Goal: Information Seeking & Learning: Learn about a topic

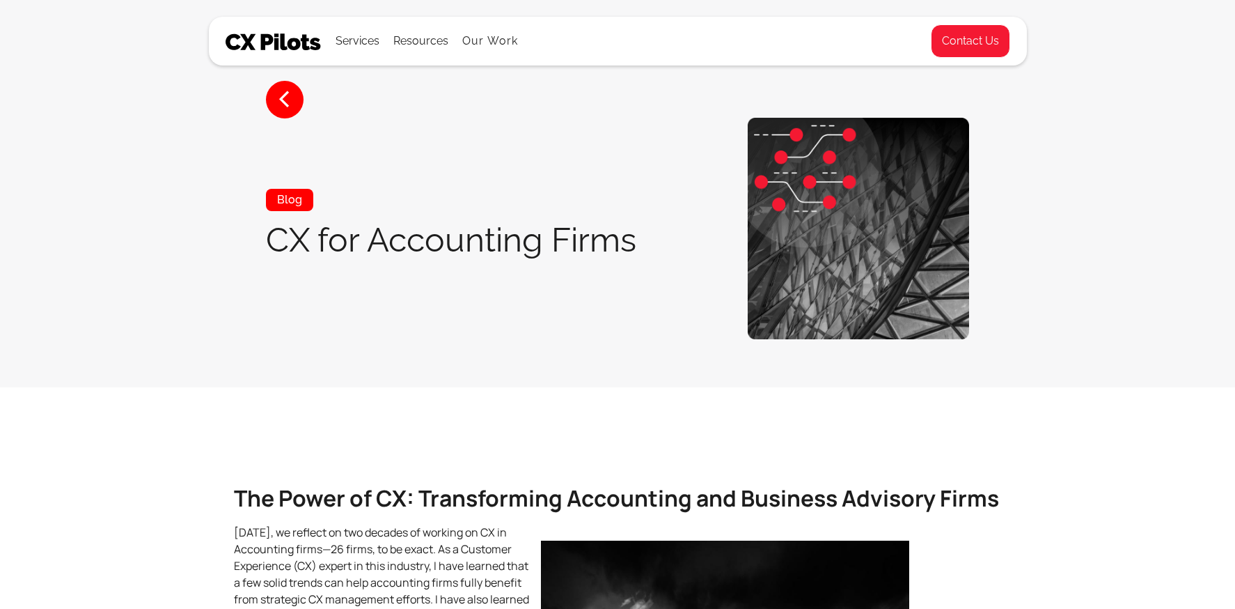
click at [283, 44] on img at bounding box center [274, 41] width 96 height 17
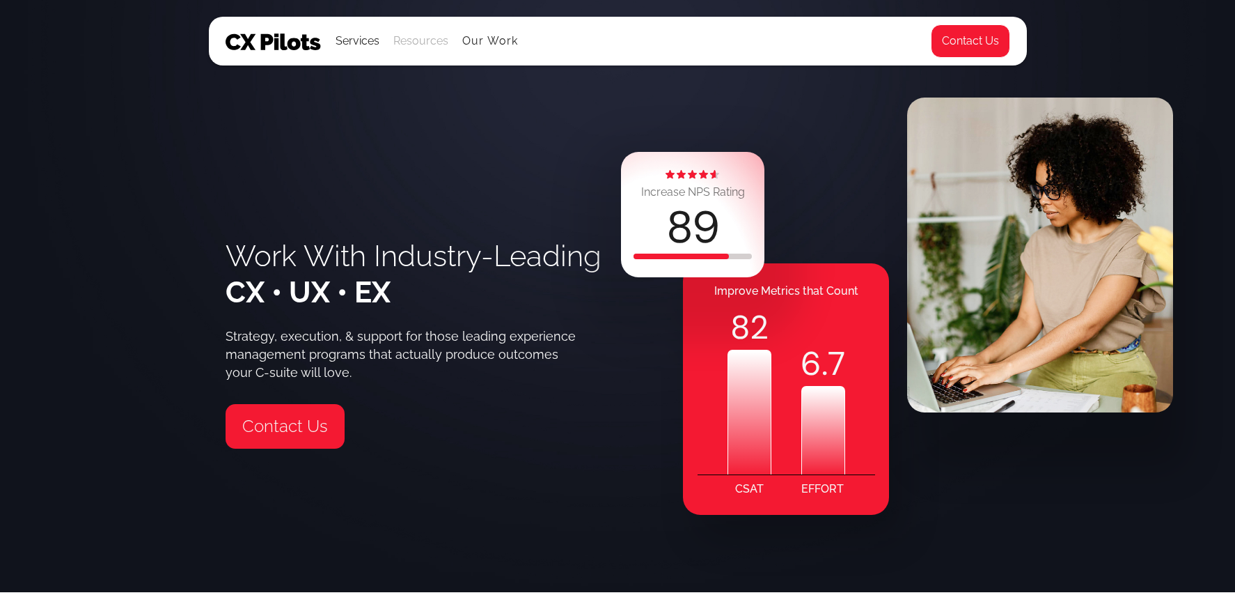
click at [419, 43] on div "Resources" at bounding box center [420, 40] width 55 height 19
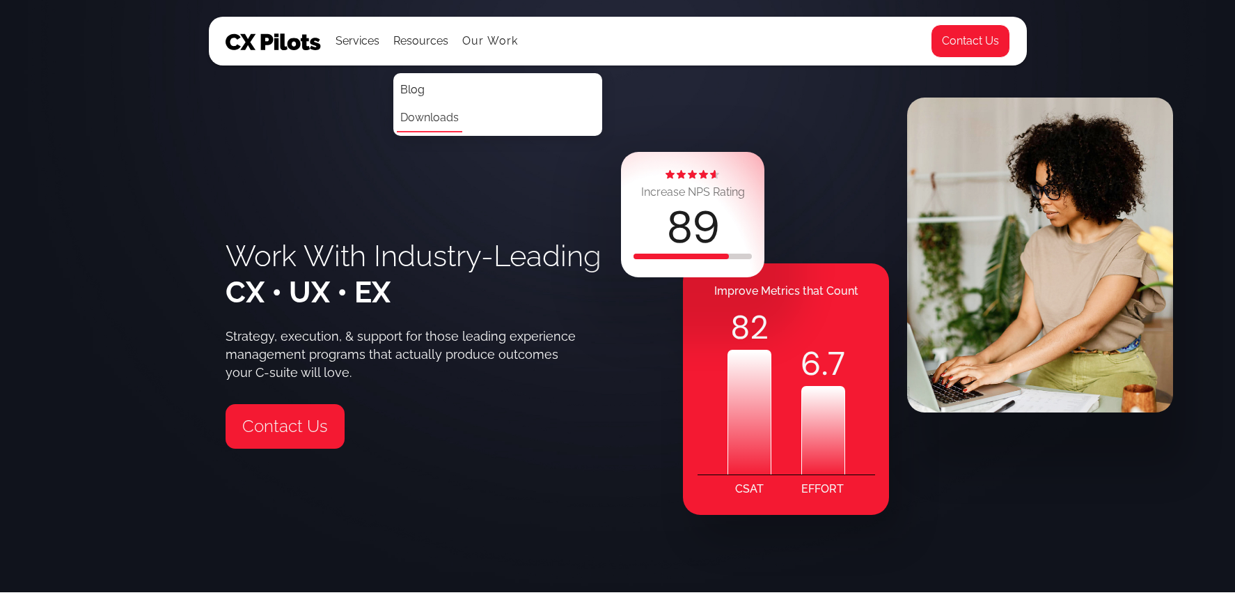
click at [431, 120] on link "Downloads" at bounding box center [429, 118] width 65 height 28
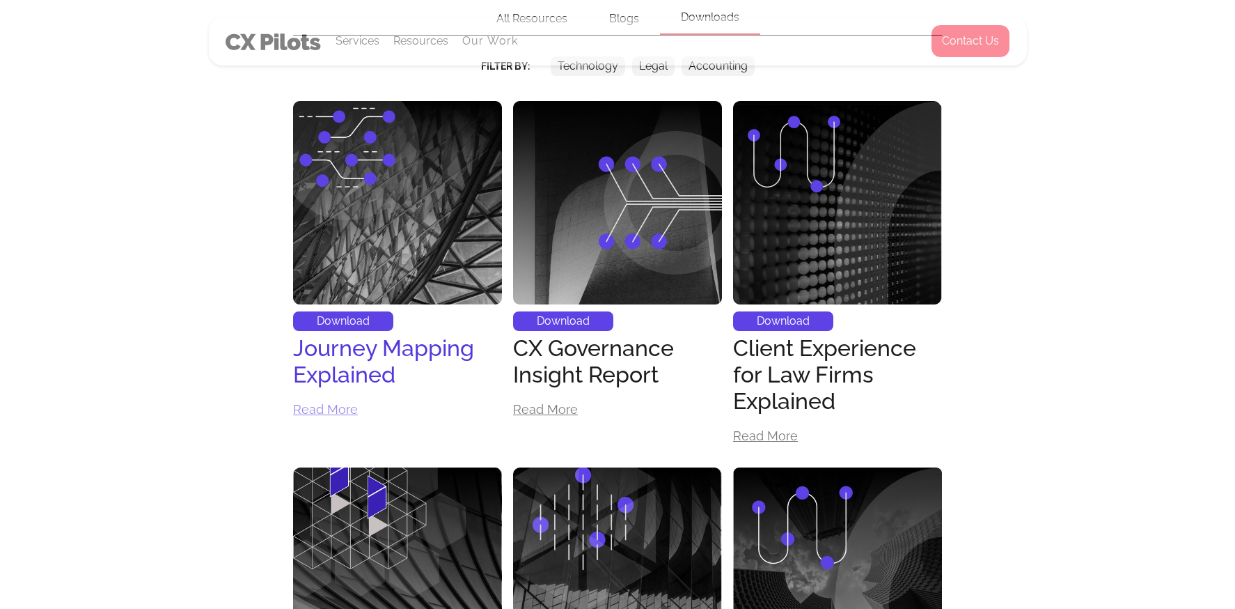
scroll to position [508, 0]
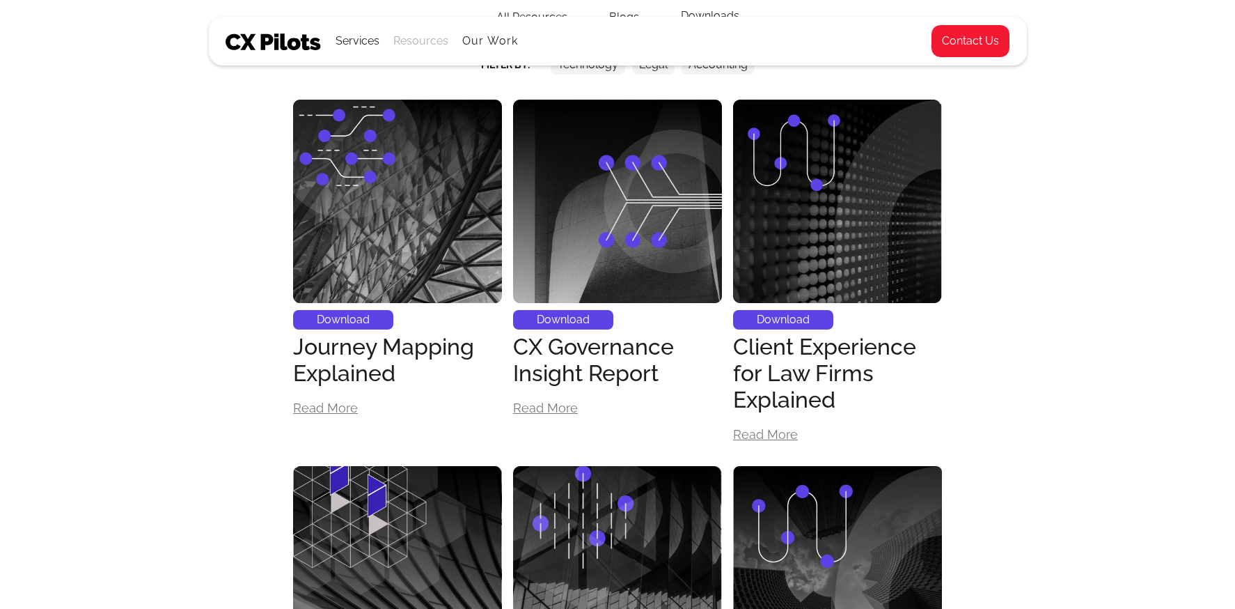
click at [423, 41] on div "Resources" at bounding box center [420, 40] width 55 height 19
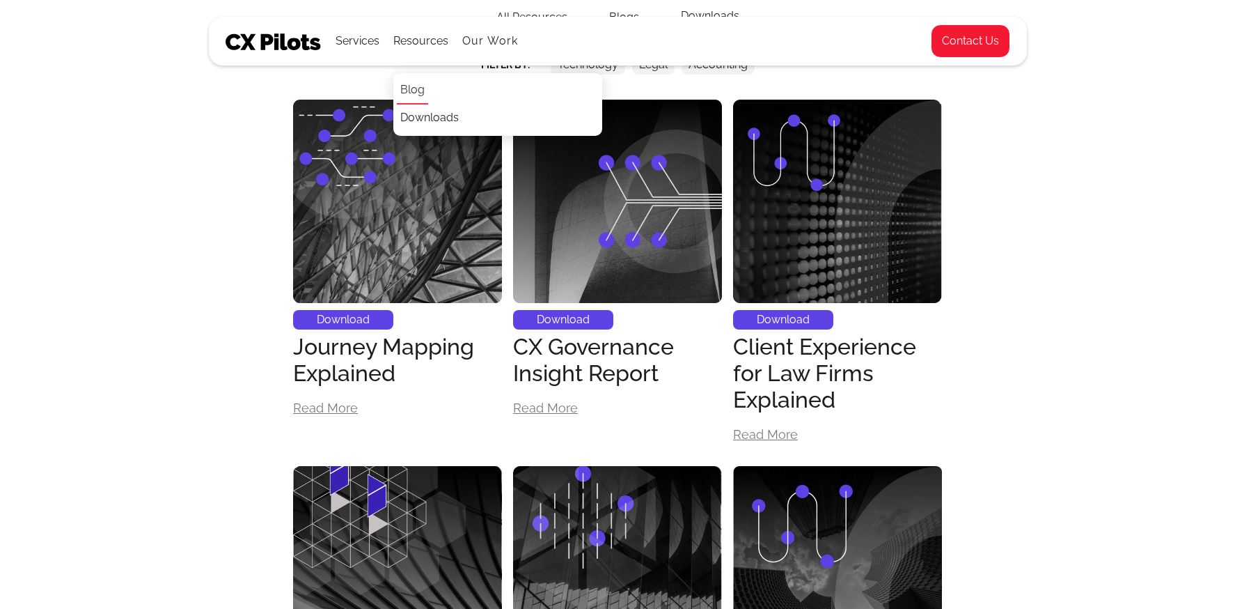
click at [414, 96] on link "Blog" at bounding box center [412, 91] width 31 height 28
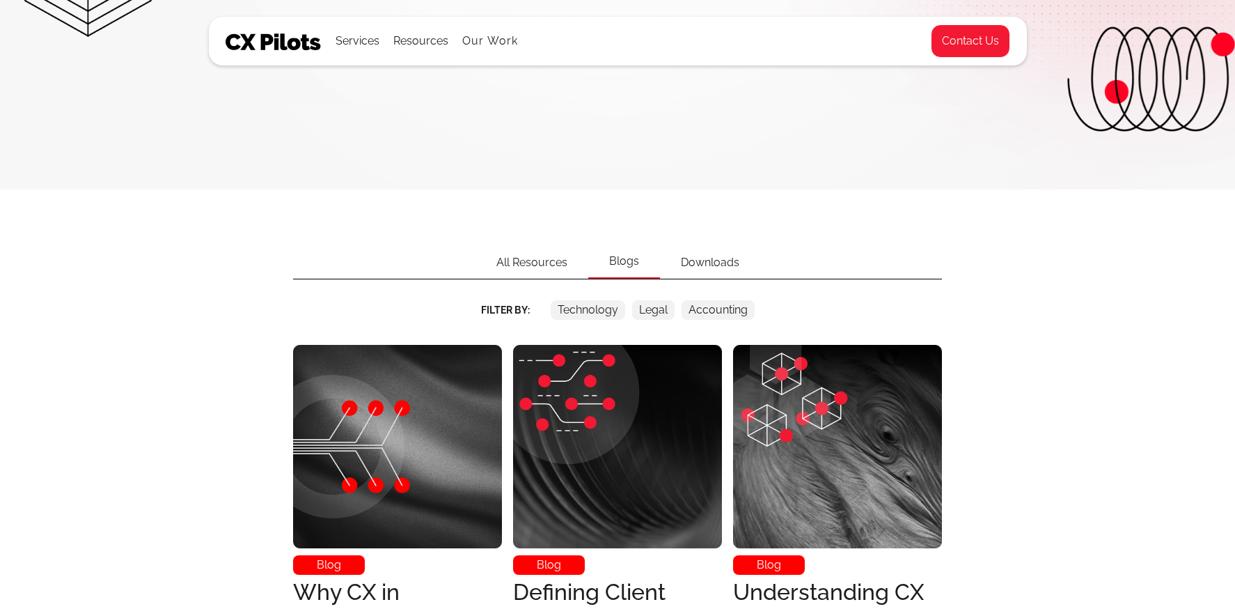
scroll to position [263, 0]
click at [286, 45] on img at bounding box center [274, 41] width 96 height 17
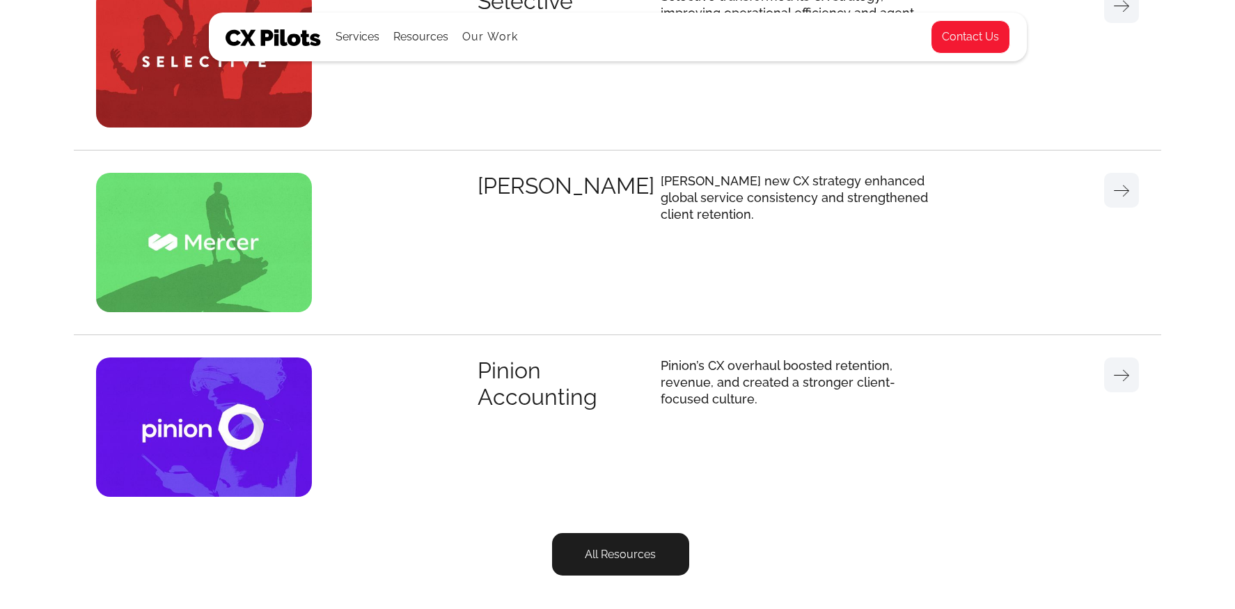
scroll to position [4357, 0]
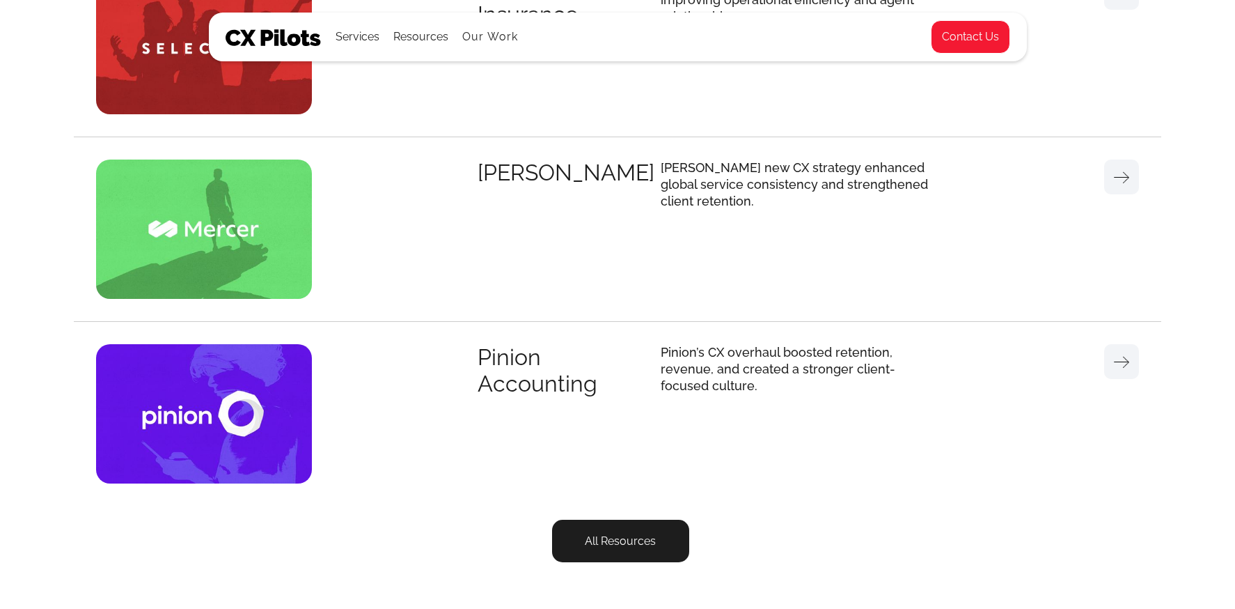
click at [282, 209] on img at bounding box center [204, 228] width 216 height 139
drag, startPoint x: 208, startPoint y: 242, endPoint x: 272, endPoint y: 231, distance: 65.2
click at [209, 242] on img at bounding box center [204, 228] width 216 height 139
click at [485, 170] on div "[PERSON_NAME]" at bounding box center [569, 172] width 183 height 26
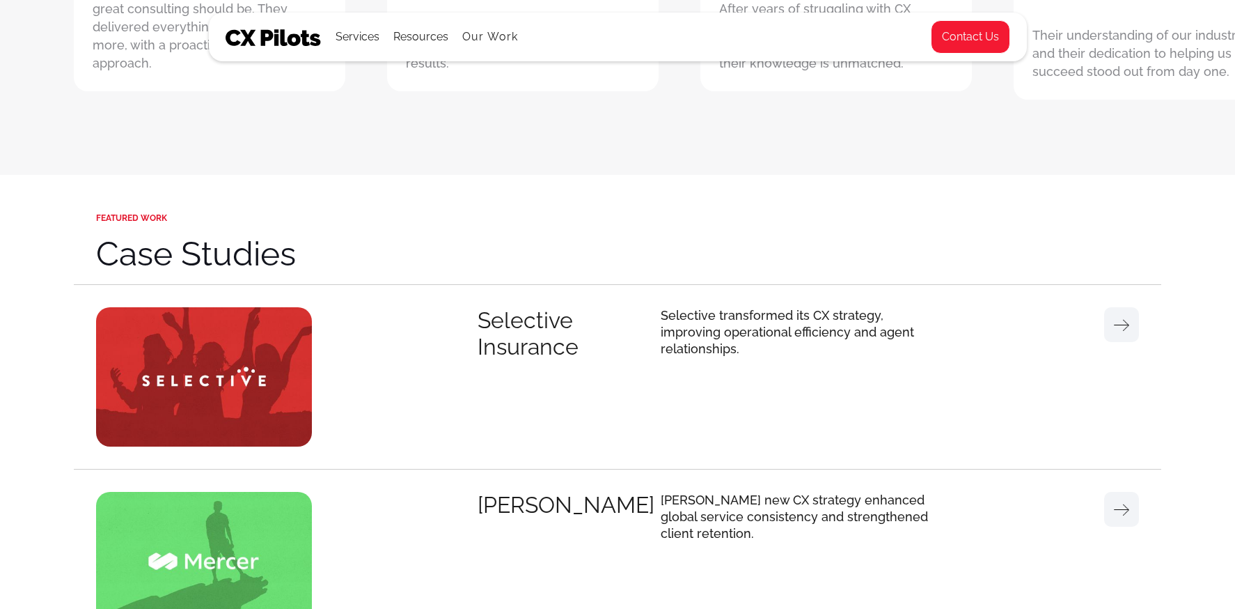
scroll to position [4020, 0]
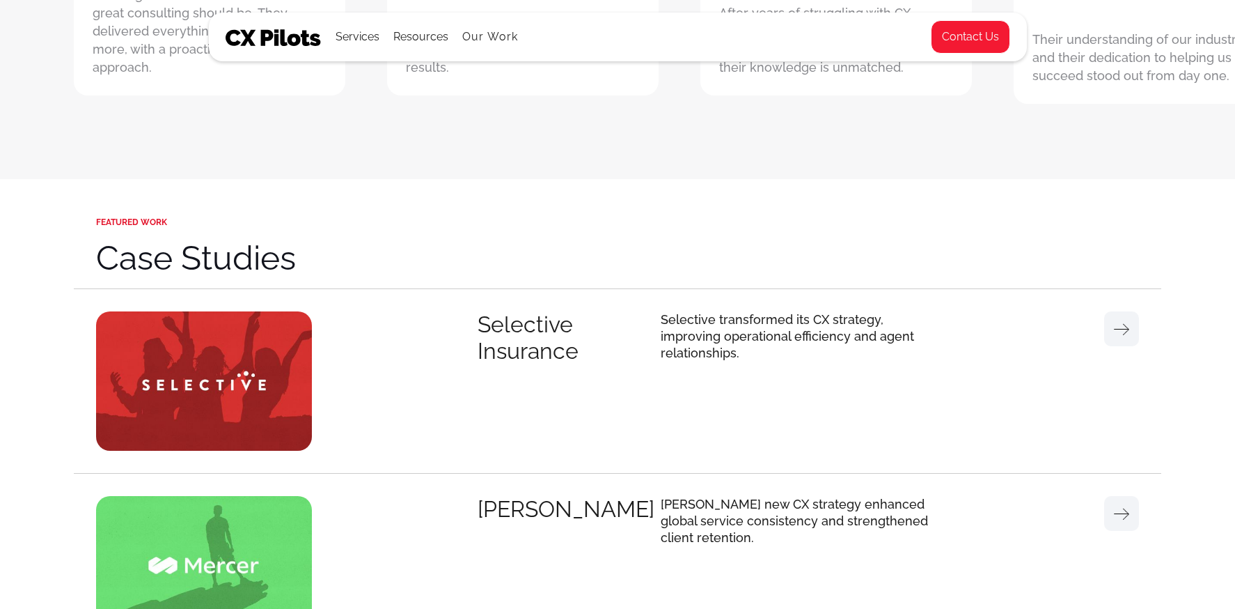
click at [288, 343] on img at bounding box center [204, 380] width 216 height 139
click at [532, 350] on div "Selective Insurance" at bounding box center [569, 337] width 183 height 53
click at [776, 327] on p "Selective transformed its CX strategy, improving operational efficiency and age…" at bounding box center [800, 336] width 279 height 50
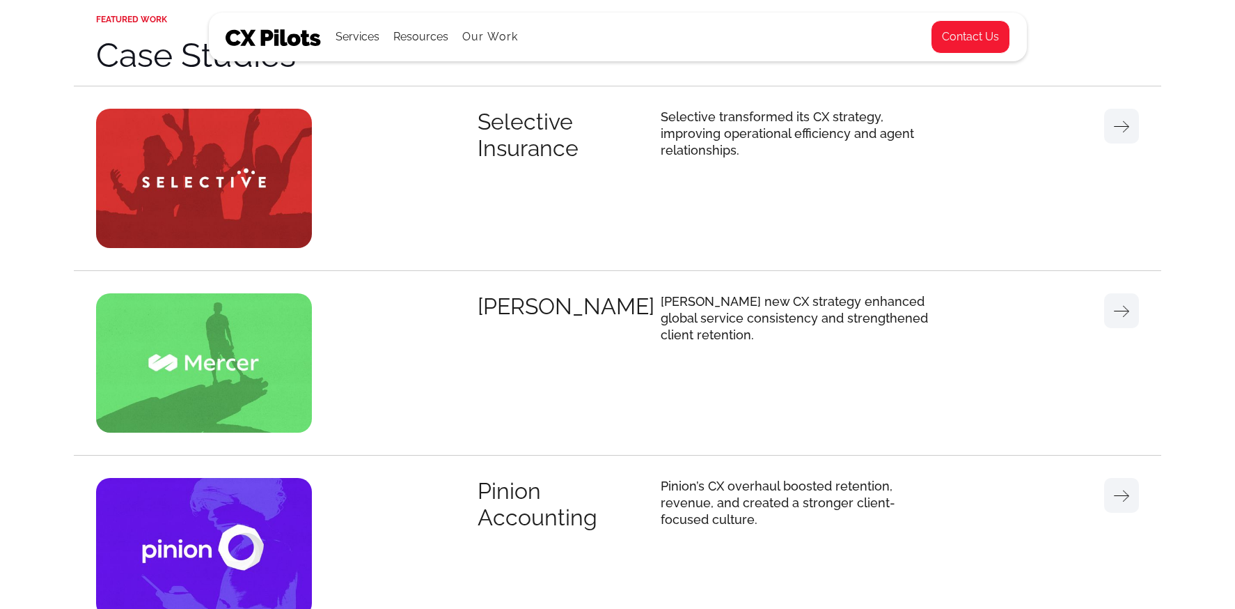
scroll to position [4225, 0]
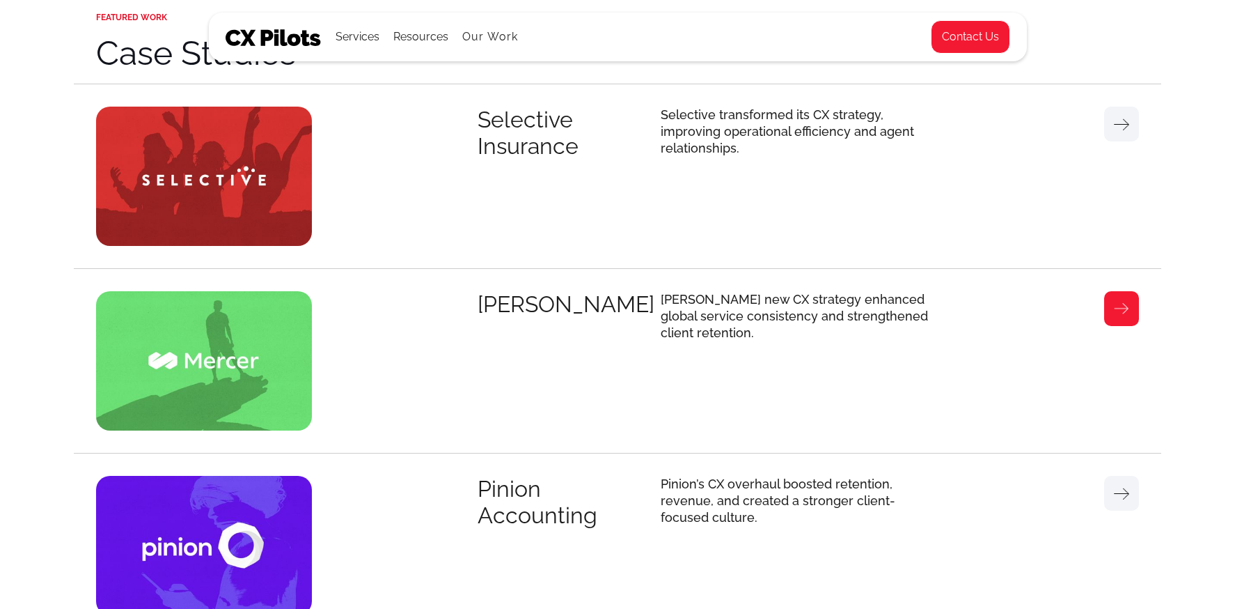
click at [1125, 318] on link at bounding box center [1121, 308] width 35 height 35
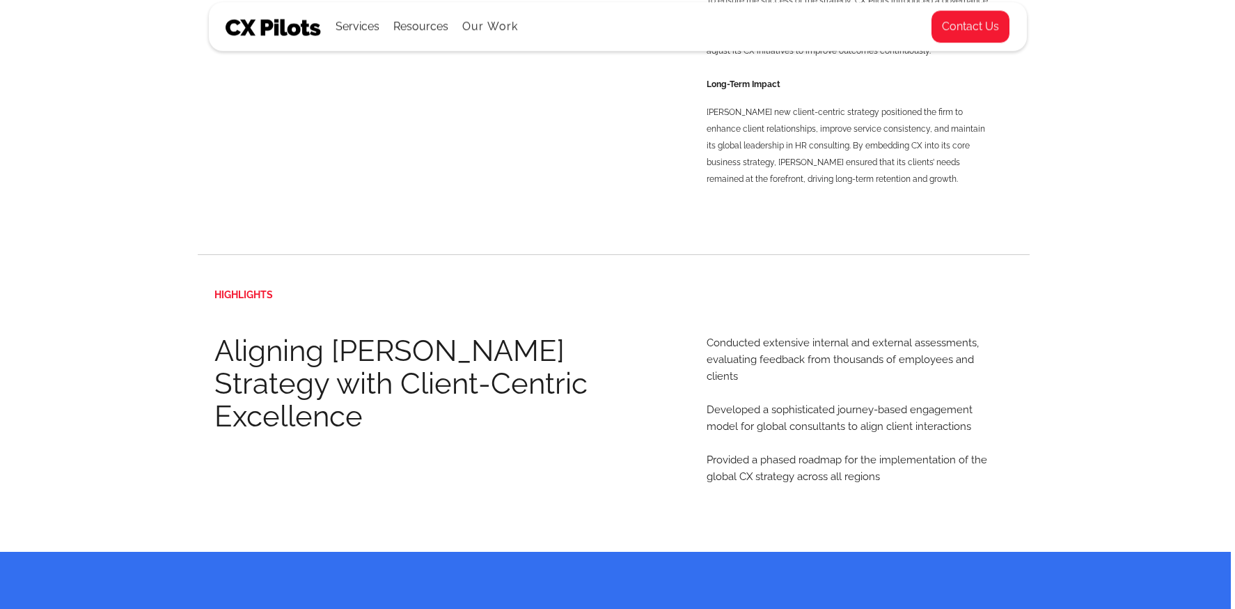
scroll to position [1632, 4]
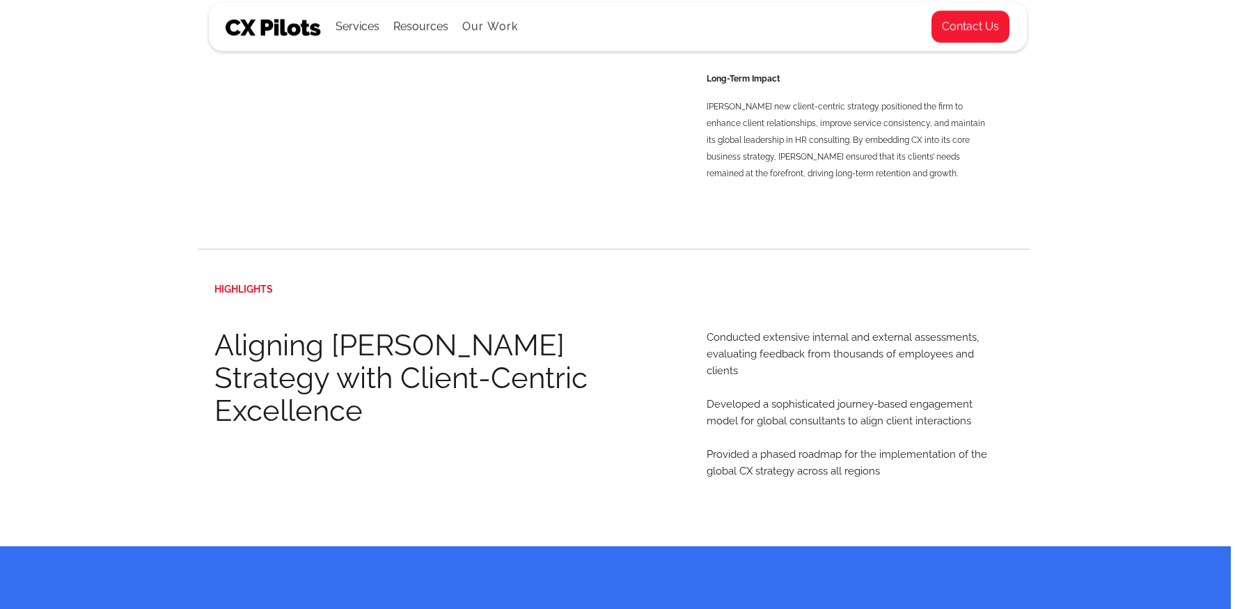
click at [258, 34] on img at bounding box center [274, 27] width 96 height 17
